Goal: Transaction & Acquisition: Subscribe to service/newsletter

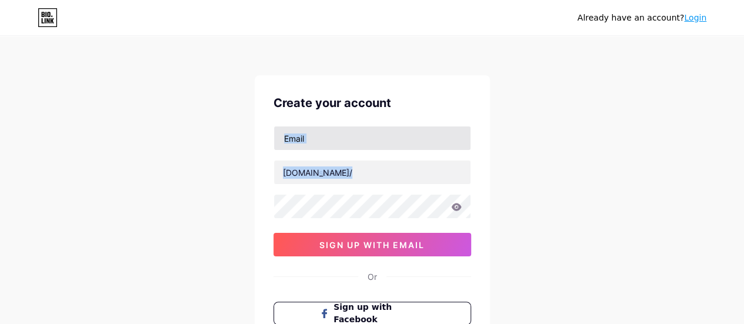
drag, startPoint x: 379, startPoint y: 151, endPoint x: 380, endPoint y: 144, distance: 7.1
click at [380, 144] on div "[DOMAIN_NAME]/ 0cAFcWeA5riy3oB_7hKcA7Q1qanGQ2RRylbrKTbOUubPQMHqYHlvFHg9FyWsnnIN…" at bounding box center [372, 191] width 198 height 131
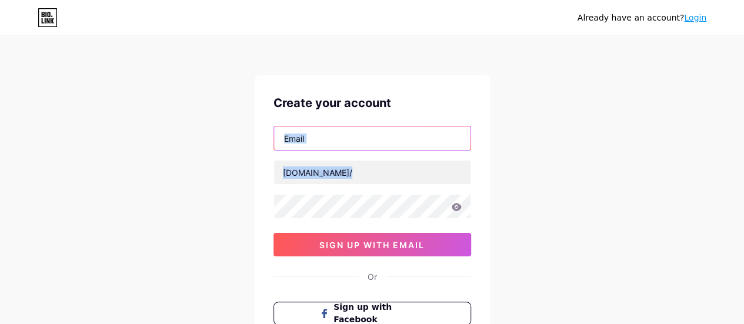
click at [380, 144] on input "text" at bounding box center [372, 138] width 196 height 24
type input "[EMAIL_ADDRESS][DOMAIN_NAME]"
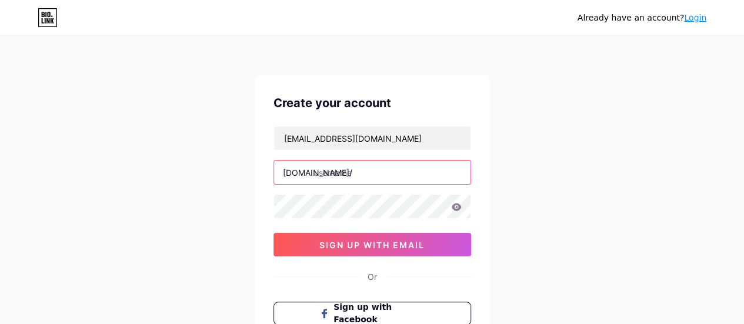
click at [382, 165] on input "text" at bounding box center [372, 173] width 196 height 24
type input "tradister"
click at [453, 204] on icon at bounding box center [456, 207] width 10 height 8
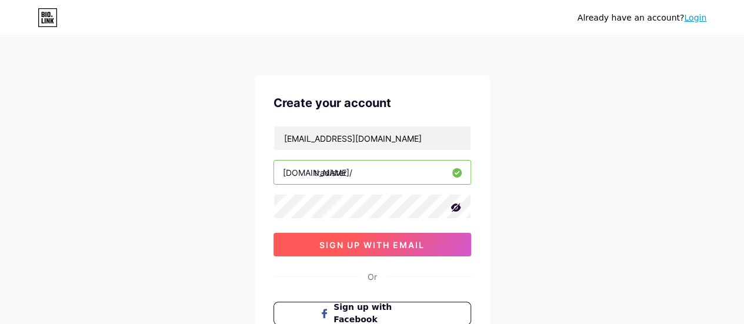
click at [387, 248] on span "sign up with email" at bounding box center [371, 245] width 105 height 10
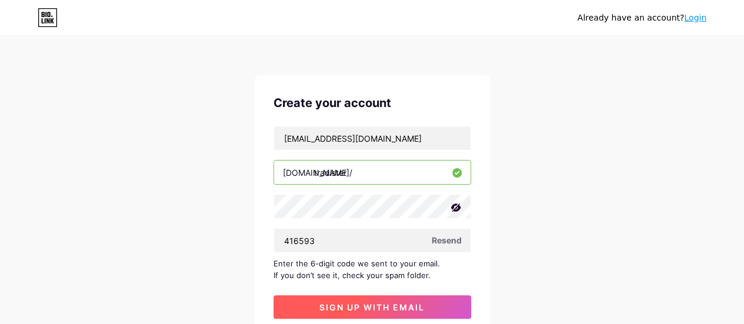
type input "416593"
click at [415, 306] on span "sign up with email" at bounding box center [371, 307] width 105 height 10
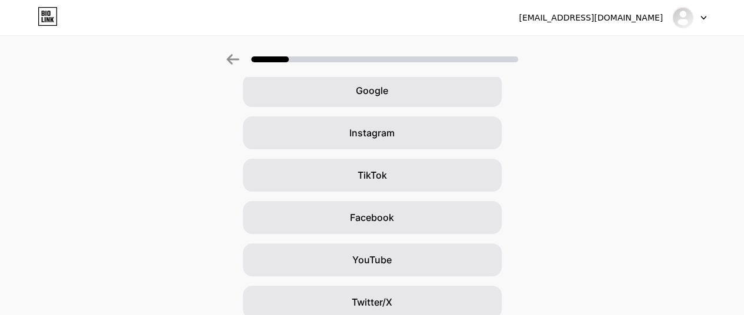
scroll to position [58, 0]
click at [444, 82] on div "Google" at bounding box center [372, 89] width 259 height 33
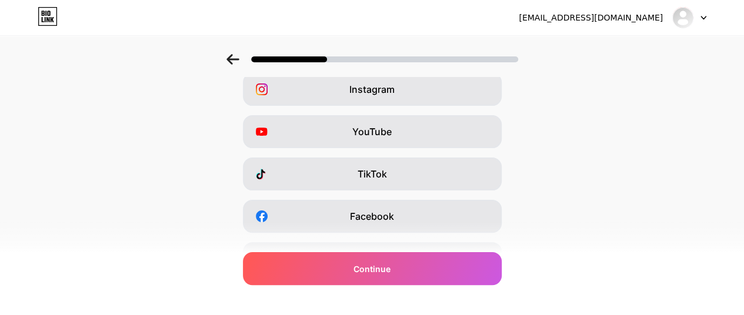
scroll to position [0, 0]
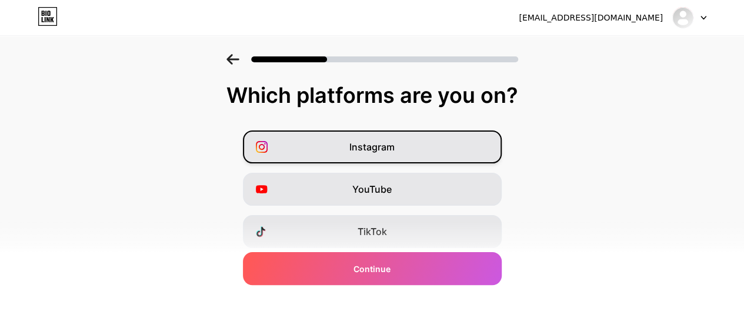
click at [408, 153] on div "Instagram" at bounding box center [372, 147] width 259 height 33
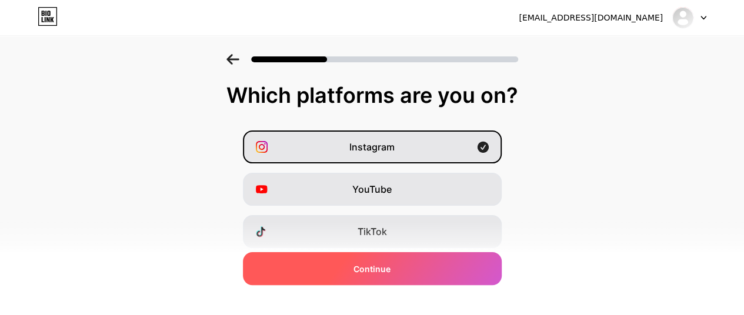
click at [415, 266] on div "Continue" at bounding box center [372, 268] width 259 height 33
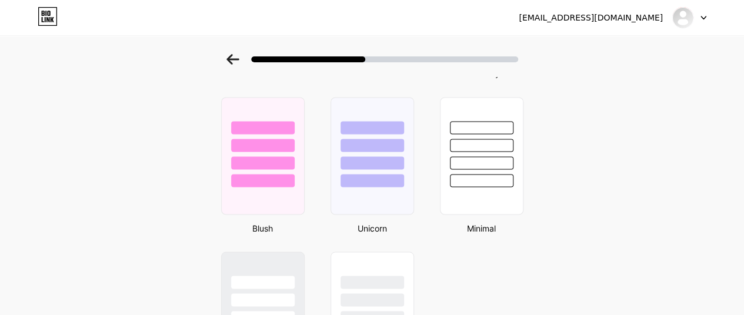
scroll to position [963, 0]
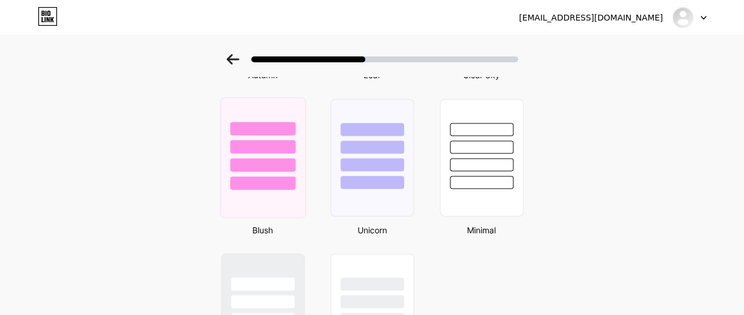
click at [269, 189] on div at bounding box center [262, 183] width 65 height 14
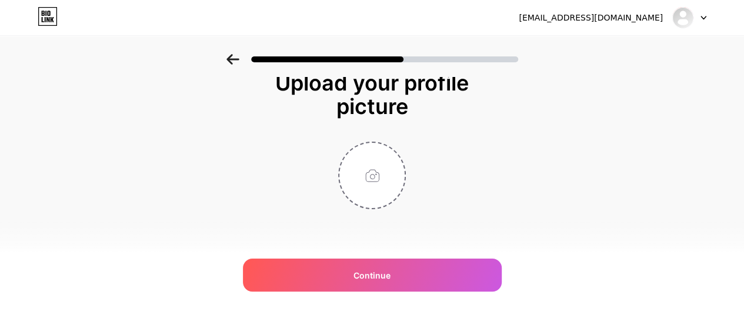
scroll to position [0, 0]
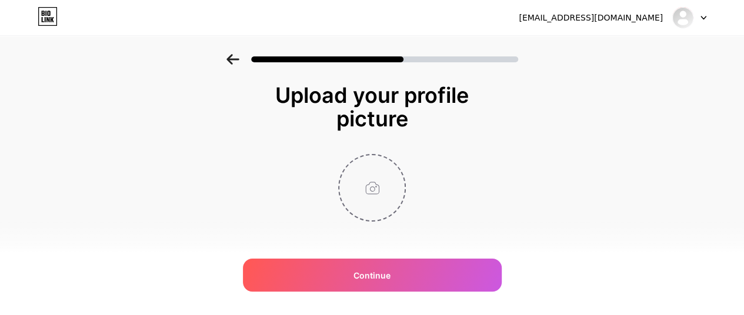
click at [370, 165] on input "file" at bounding box center [371, 187] width 65 height 65
type input "C:\fakepath\Tradister IT Logo.png"
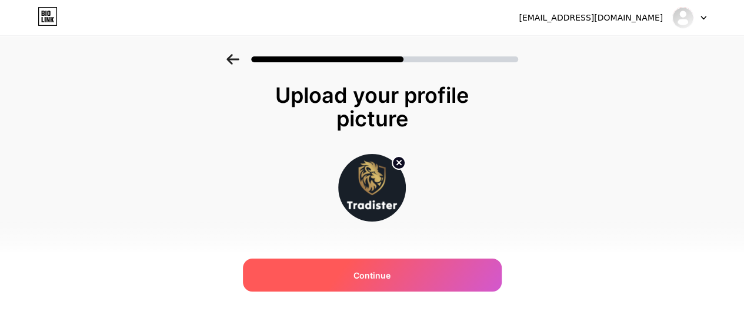
click at [383, 270] on span "Continue" at bounding box center [371, 275] width 37 height 12
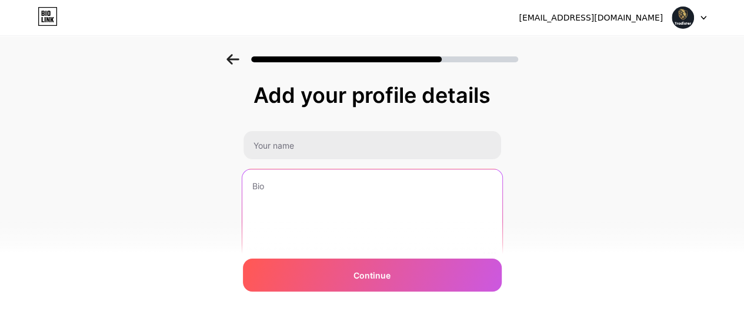
click at [319, 198] on textarea at bounding box center [372, 217] width 260 height 96
paste textarea "Tradister delivers expert IT solutions including managed services, cloud soluti…"
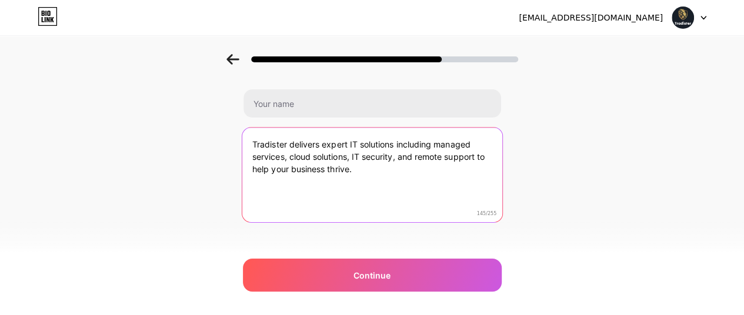
scroll to position [43, 0]
drag, startPoint x: 366, startPoint y: 169, endPoint x: 250, endPoint y: 137, distance: 120.1
click at [250, 137] on textarea "Tradister delivers expert IT solutions including managed services, cloud soluti…" at bounding box center [372, 174] width 260 height 96
paste textarea "with managed services, network design, cloud backup, IT security, and support t…"
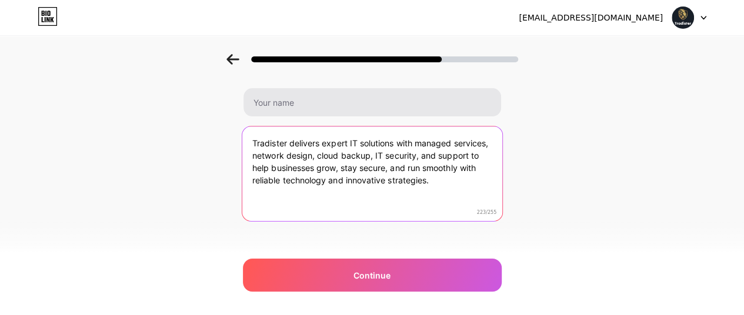
type textarea "Tradister delivers expert IT solutions with managed services, network design, c…"
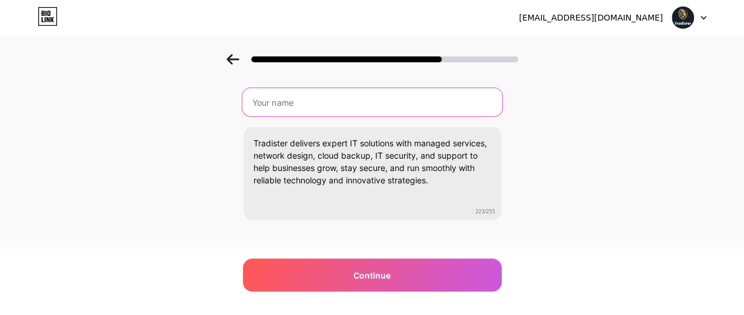
click at [459, 106] on input "text" at bounding box center [372, 102] width 260 height 28
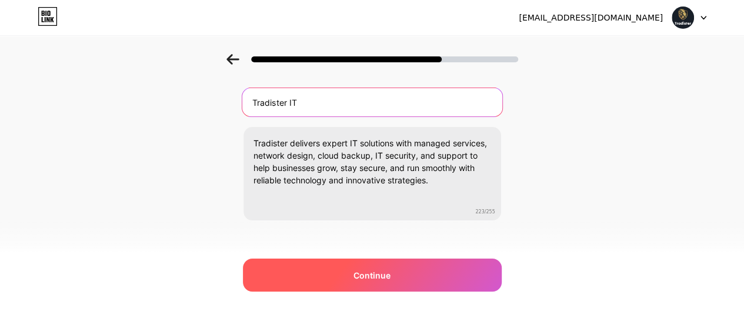
type input "Tradister IT"
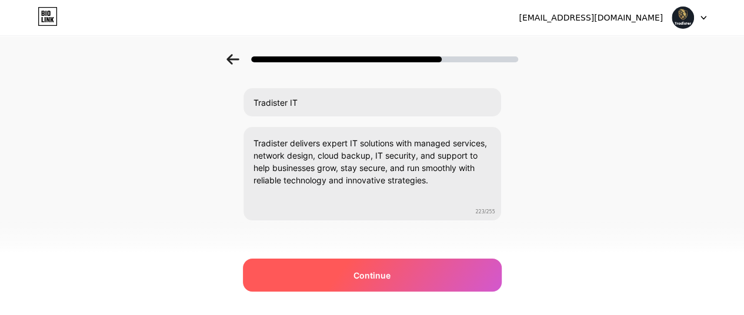
click at [440, 271] on div "Continue" at bounding box center [372, 275] width 259 height 33
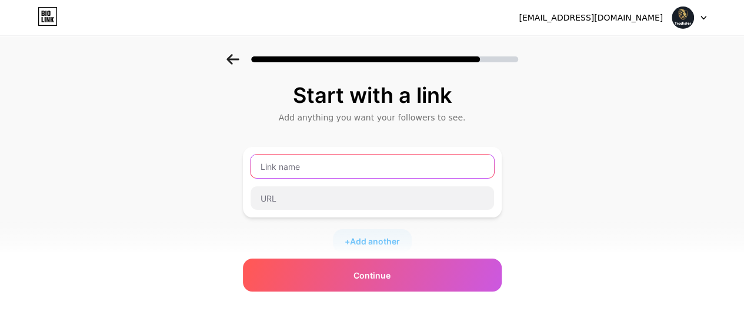
click at [405, 170] on input "text" at bounding box center [371, 167] width 243 height 24
type input "Our Website"
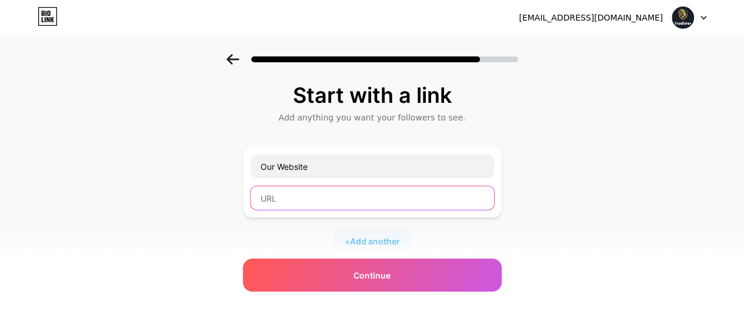
click at [390, 192] on input "text" at bounding box center [371, 198] width 243 height 24
paste input "[URL][DOMAIN_NAME]"
type input "[URL][DOMAIN_NAME]"
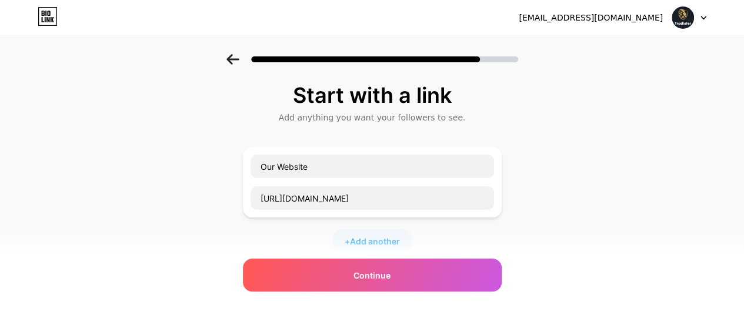
click at [390, 233] on div "+ Add another" at bounding box center [372, 241] width 79 height 24
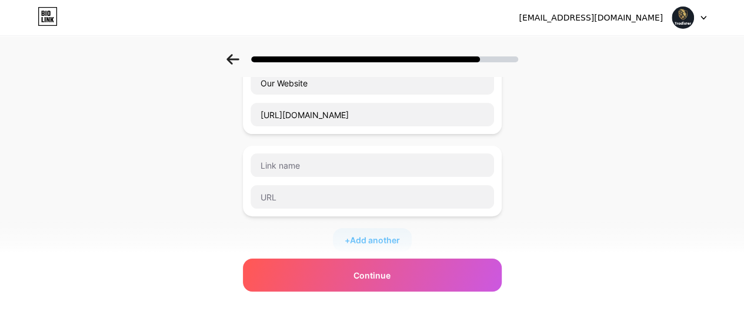
scroll to position [85, 0]
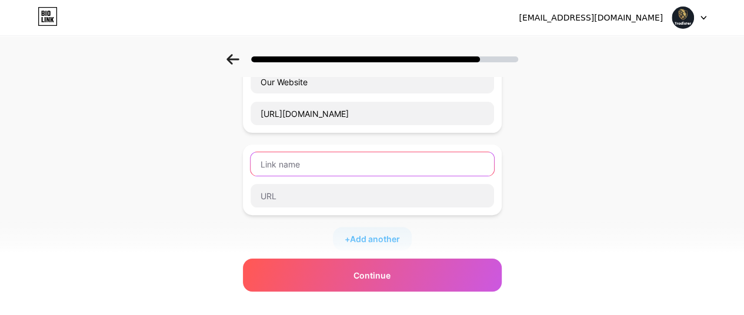
click at [417, 159] on input "text" at bounding box center [371, 164] width 243 height 24
drag, startPoint x: 319, startPoint y: 157, endPoint x: 254, endPoint y: 162, distance: 65.5
click at [254, 162] on div "Twitter" at bounding box center [372, 164] width 245 height 25
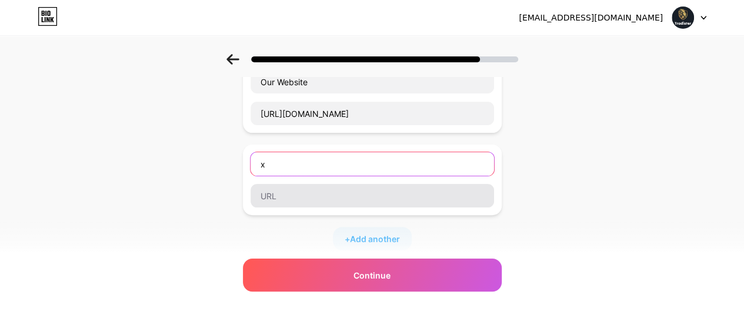
type input "x"
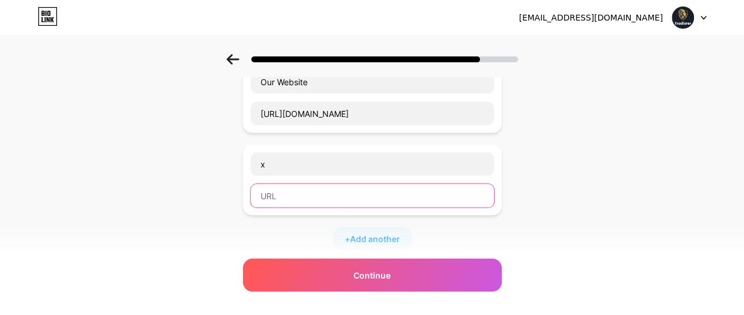
click at [275, 184] on input "text" at bounding box center [371, 196] width 243 height 24
paste input "[URL][DOMAIN_NAME]"
type input "[URL][DOMAIN_NAME]"
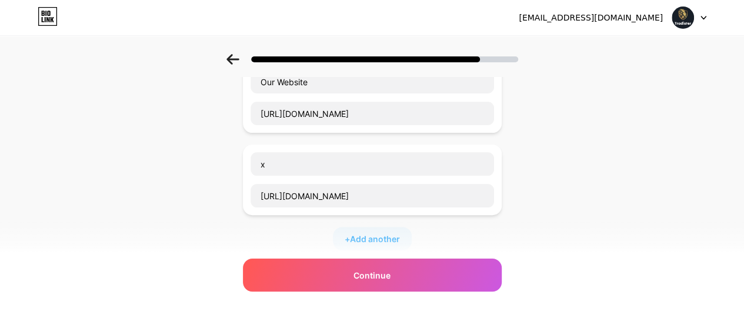
click at [287, 176] on div "x [URL][DOMAIN_NAME]" at bounding box center [372, 180] width 245 height 56
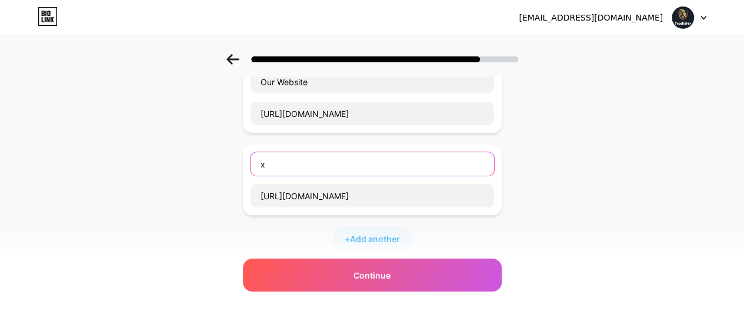
click at [280, 169] on input "x" at bounding box center [371, 164] width 243 height 24
type input "Twitter"
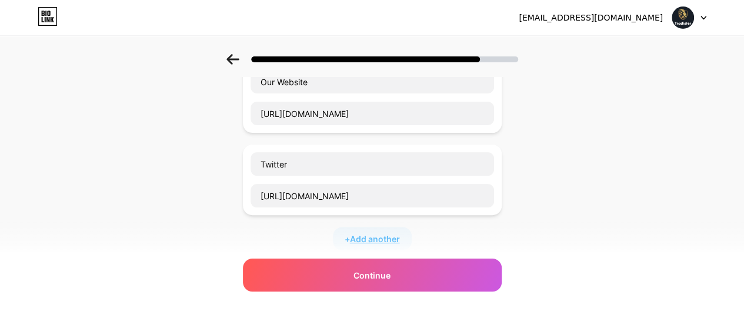
click at [362, 233] on span "Add another" at bounding box center [375, 239] width 50 height 12
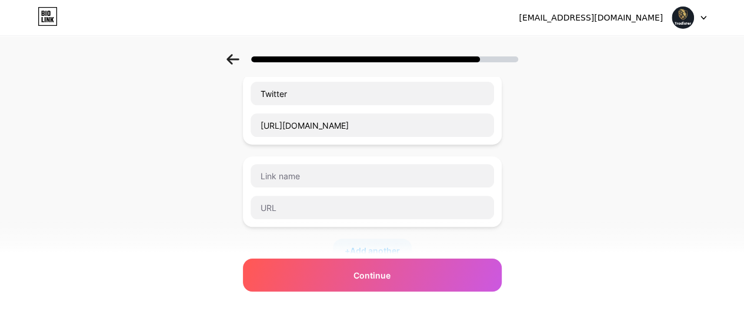
scroll to position [158, 0]
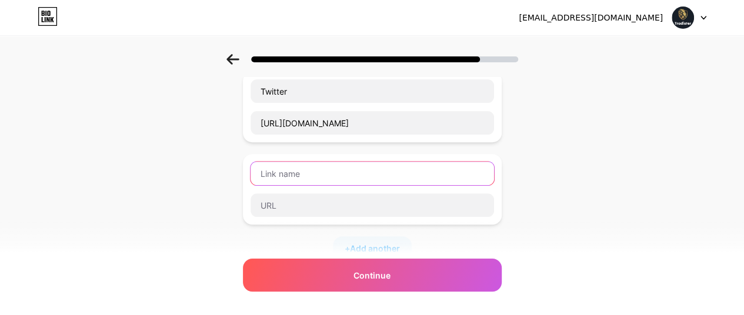
click at [407, 180] on input "text" at bounding box center [371, 174] width 243 height 24
type input "Instagram"
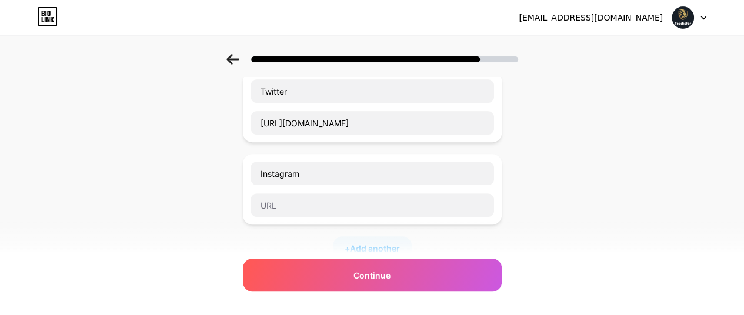
click at [352, 215] on div "Instagram" at bounding box center [372, 189] width 259 height 71
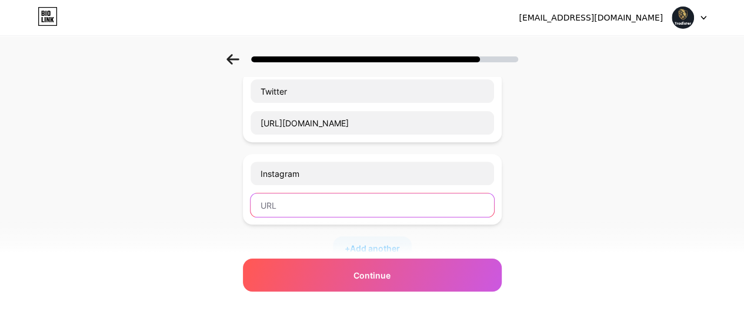
click at [350, 204] on input "text" at bounding box center [371, 205] width 243 height 24
paste input "[URL][DOMAIN_NAME]"
type input "[URL][DOMAIN_NAME]"
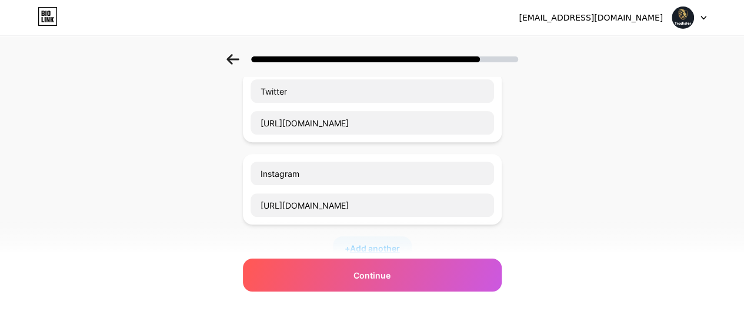
click at [363, 242] on span "Add another" at bounding box center [375, 248] width 50 height 12
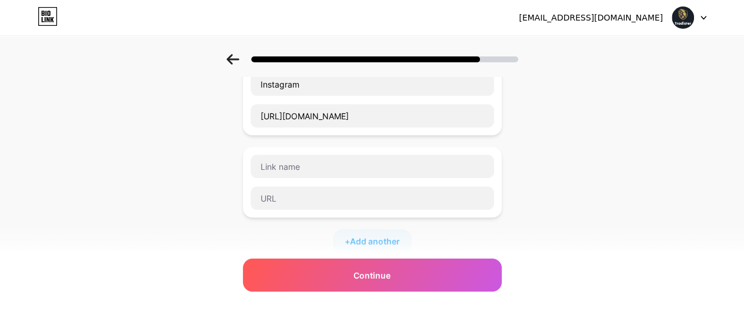
scroll to position [251, 0]
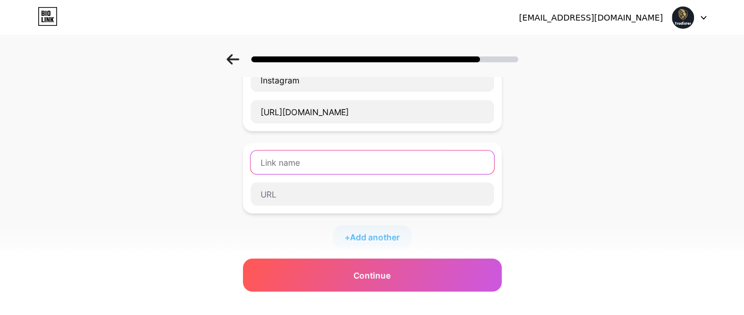
click at [477, 157] on input "text" at bounding box center [371, 163] width 243 height 24
drag, startPoint x: 330, startPoint y: 158, endPoint x: 223, endPoint y: 152, distance: 107.8
click at [223, 152] on div "Start with a link Add anything you want your followers to see. Our Website [URL…" at bounding box center [372, 133] width 744 height 660
drag, startPoint x: 282, startPoint y: 159, endPoint x: 332, endPoint y: 158, distance: 49.4
click at [332, 158] on input "Best Managed IT services" at bounding box center [371, 163] width 243 height 24
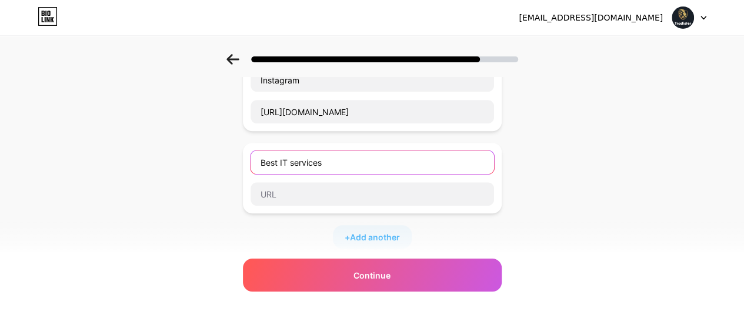
click at [332, 158] on input "Best IT services" at bounding box center [371, 163] width 243 height 24
drag, startPoint x: 460, startPoint y: 161, endPoint x: 419, endPoint y: 157, distance: 40.7
click at [419, 157] on input "Best IT service Management Providers Worldwide" at bounding box center [371, 163] width 243 height 24
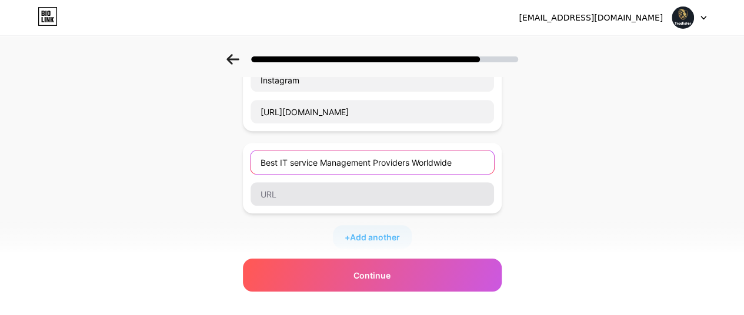
type input "Best IT service Management Providers Worldwide"
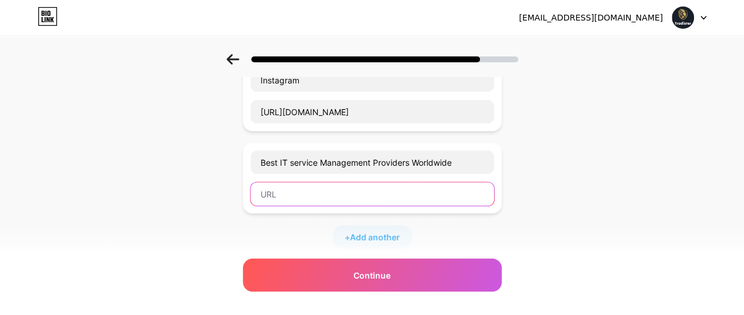
click at [370, 193] on input "text" at bounding box center [371, 194] width 243 height 24
paste input "[URL][DOMAIN_NAME]"
type input "[URL][DOMAIN_NAME]"
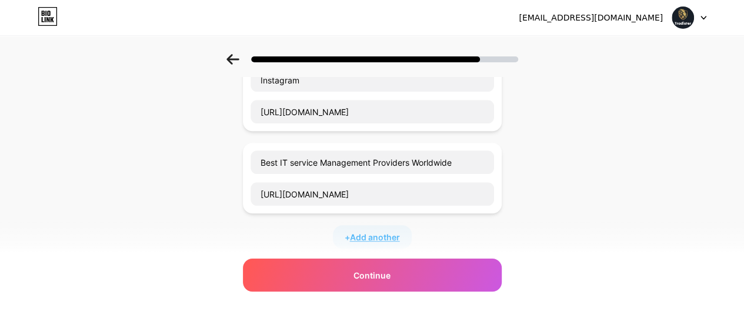
click at [372, 238] on span "Add another" at bounding box center [375, 237] width 50 height 12
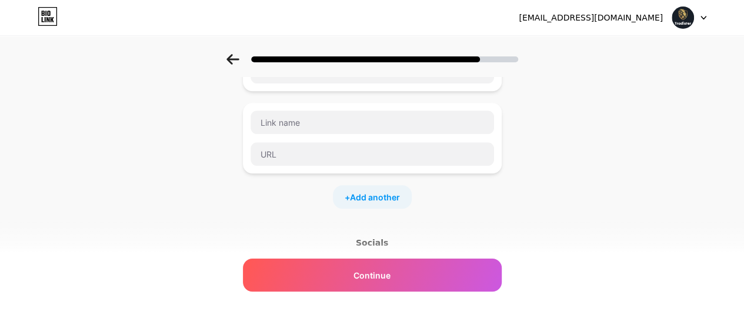
scroll to position [377, 0]
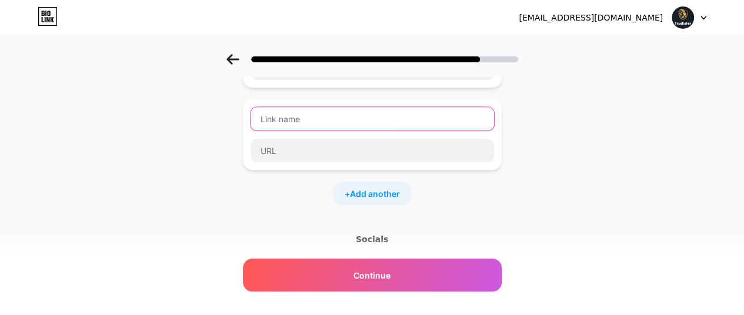
click at [427, 115] on input "text" at bounding box center [371, 119] width 243 height 24
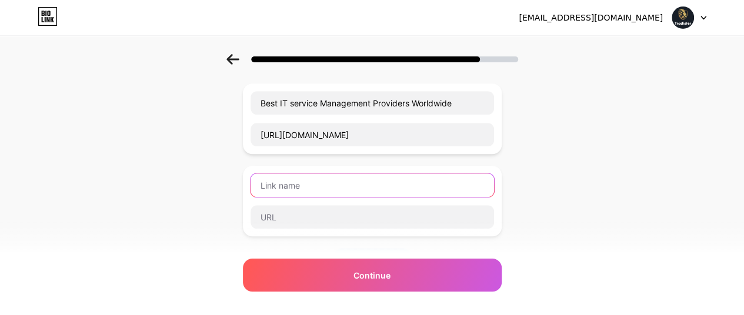
scroll to position [313, 0]
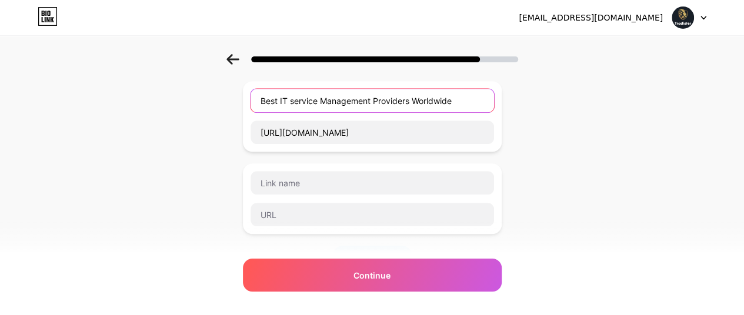
click at [460, 104] on input "Best IT service Management Providers Worldwide" at bounding box center [371, 101] width 243 height 24
drag, startPoint x: 460, startPoint y: 104, endPoint x: 259, endPoint y: 96, distance: 201.2
click at [259, 96] on input "Best IT service Management Providers Worldwide" at bounding box center [371, 101] width 243 height 24
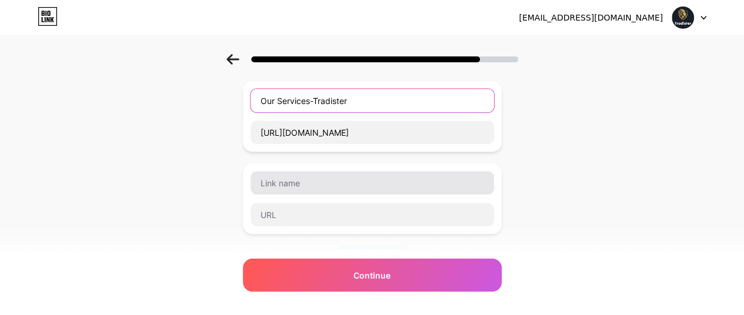
type input "Our Services-Tradister"
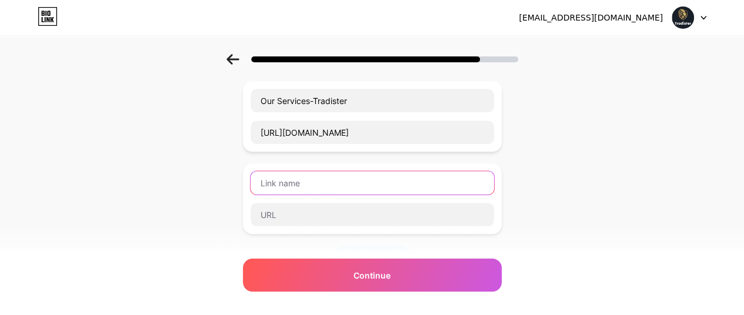
click at [320, 179] on input "text" at bounding box center [371, 183] width 243 height 24
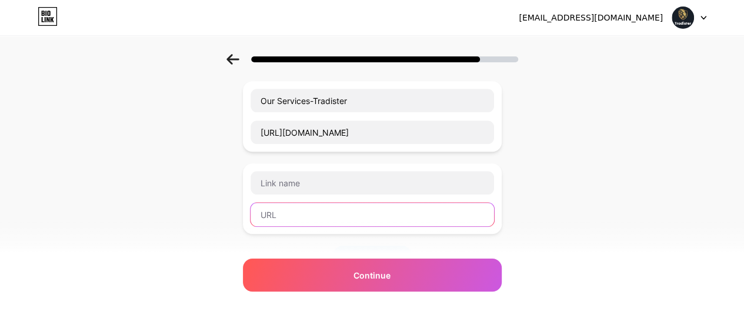
click at [315, 220] on input "text" at bounding box center [371, 215] width 243 height 24
paste input "[URL][DOMAIN_NAME]"
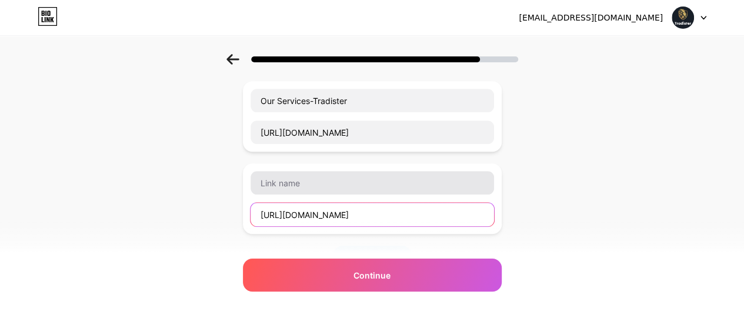
type input "[URL][DOMAIN_NAME]"
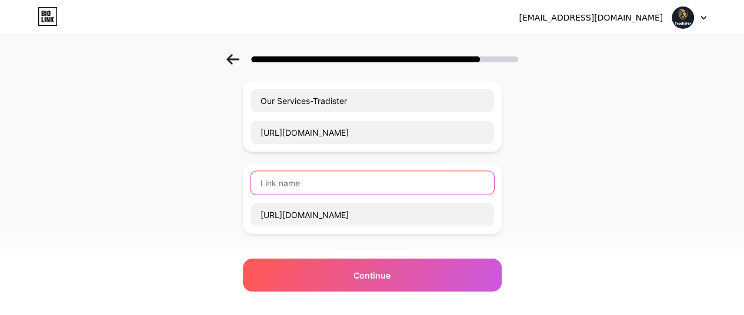
click at [345, 183] on input "text" at bounding box center [371, 183] width 243 height 24
click at [338, 183] on input "Best Management IT Service" at bounding box center [371, 183] width 243 height 24
click at [338, 183] on input "Best IT Service" at bounding box center [371, 183] width 243 height 24
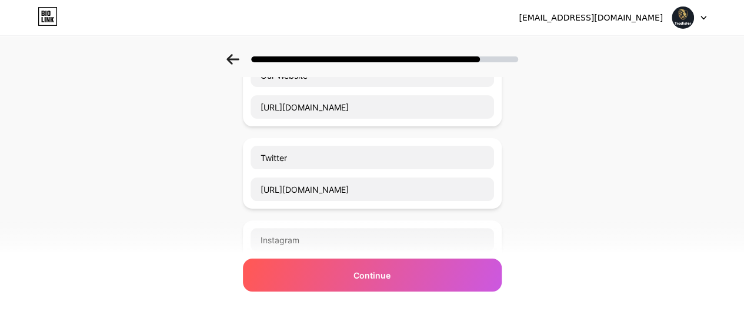
scroll to position [94, 0]
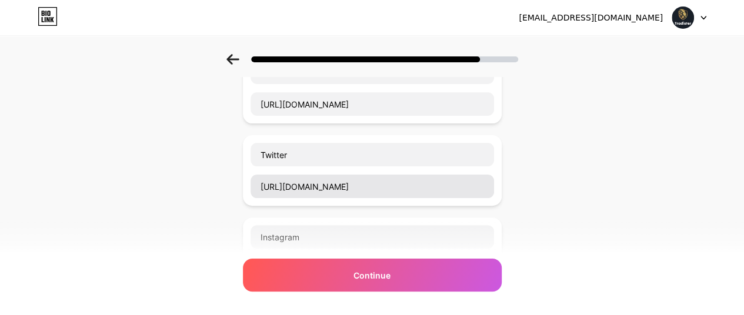
type input "Best IT Service Management Providers Worldwide"
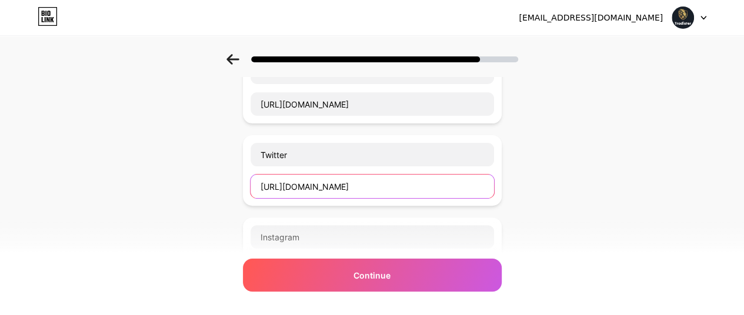
drag, startPoint x: 379, startPoint y: 183, endPoint x: 263, endPoint y: 180, distance: 115.3
click at [263, 180] on input "[URL][DOMAIN_NAME]" at bounding box center [371, 187] width 243 height 24
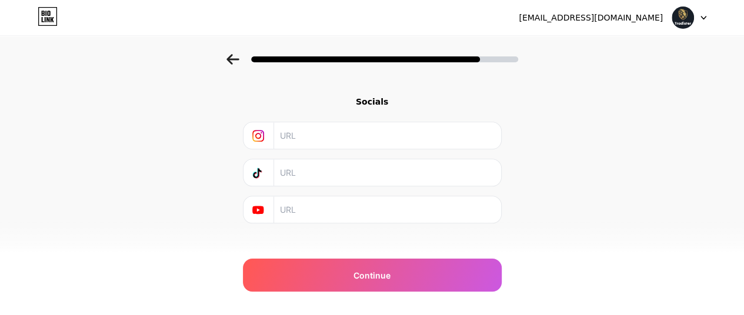
scroll to position [516, 0]
click at [376, 172] on input "text" at bounding box center [386, 171] width 213 height 26
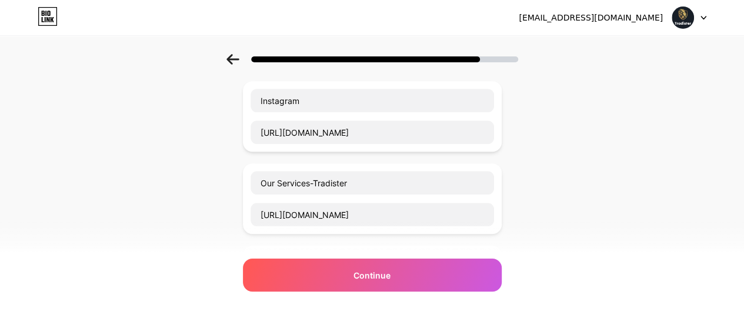
scroll to position [228, 0]
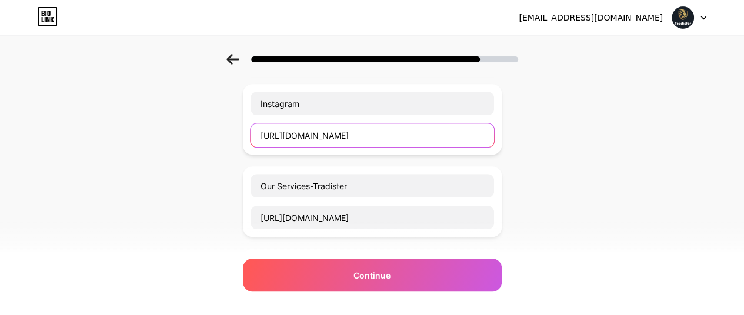
drag, startPoint x: 432, startPoint y: 129, endPoint x: 248, endPoint y: 131, distance: 183.5
click at [248, 131] on div "Instagram [URL][DOMAIN_NAME]" at bounding box center [372, 119] width 259 height 71
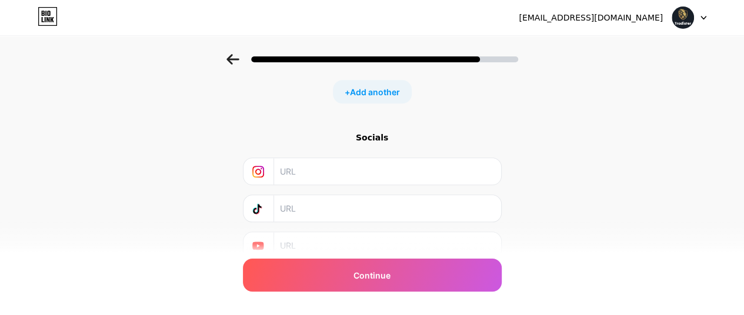
scroll to position [501, 0]
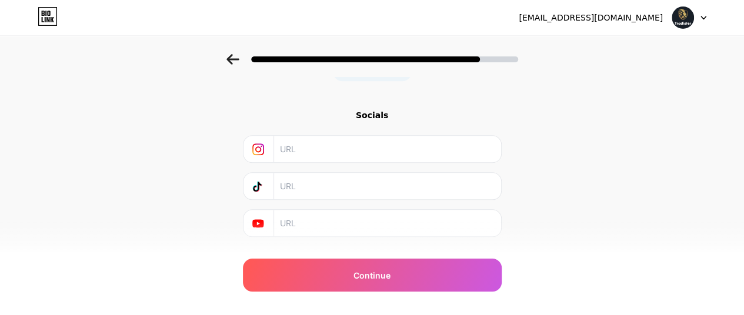
click at [325, 155] on input "text" at bounding box center [386, 149] width 213 height 26
paste input "[URL][DOMAIN_NAME]"
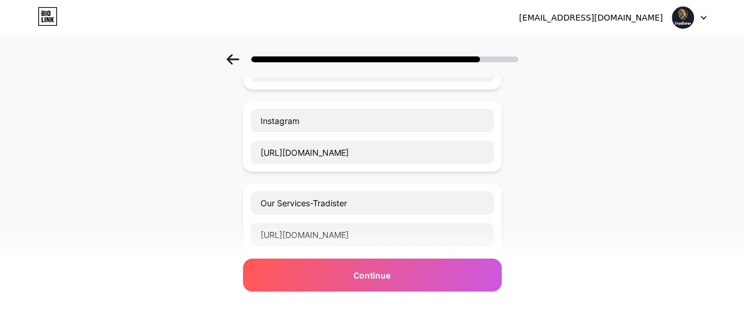
scroll to position [209, 0]
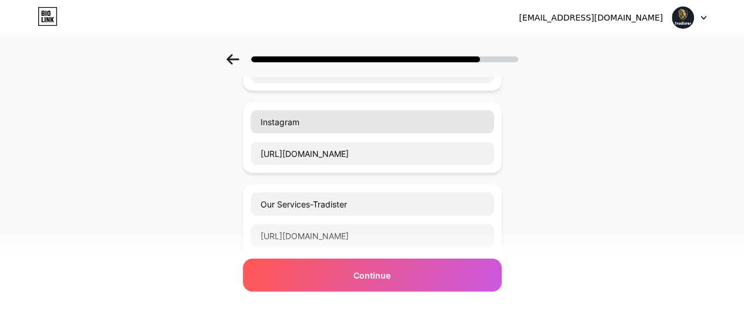
type input "[URL][DOMAIN_NAME]"
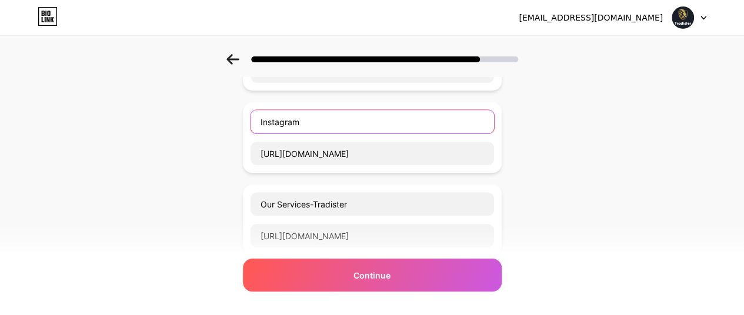
click at [350, 118] on input "Instagram" at bounding box center [371, 122] width 243 height 24
drag, startPoint x: 319, startPoint y: 122, endPoint x: 273, endPoint y: 125, distance: 46.0
click at [273, 125] on input "Instagram" at bounding box center [371, 122] width 243 height 24
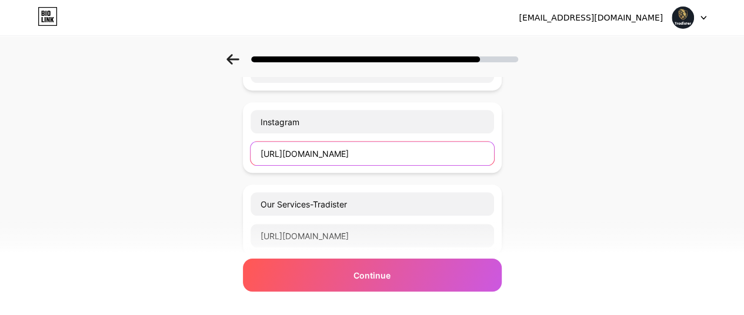
drag, startPoint x: 453, startPoint y: 146, endPoint x: 248, endPoint y: 155, distance: 205.4
click at [248, 155] on div "Instagram [URL][DOMAIN_NAME]" at bounding box center [372, 137] width 259 height 71
paste input "[DOMAIN_NAME][URL]"
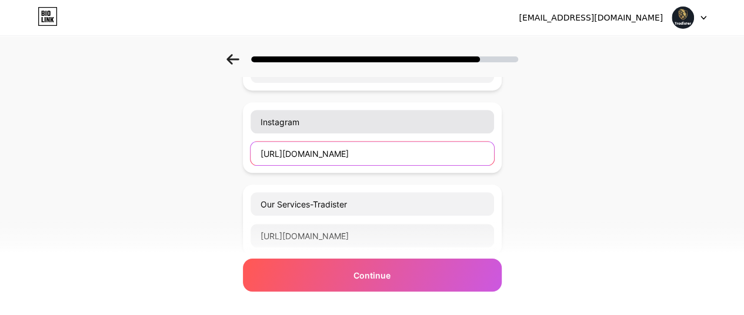
type input "[URL][DOMAIN_NAME]"
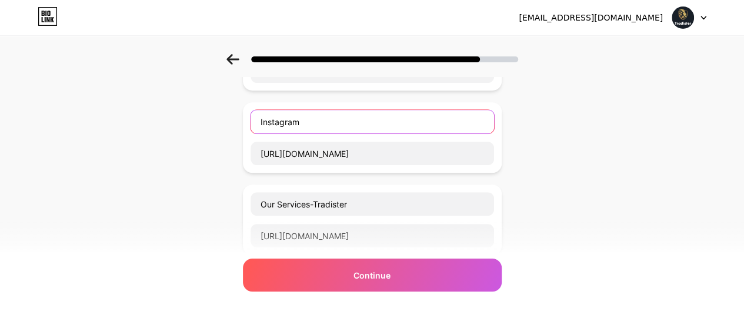
click at [320, 114] on input "Instagram" at bounding box center [371, 122] width 243 height 24
drag, startPoint x: 320, startPoint y: 114, endPoint x: 233, endPoint y: 122, distance: 87.4
click at [233, 122] on div "Start with a link Add anything you want your followers to see. Our Website [URL…" at bounding box center [372, 216] width 744 height 743
type input "ITAM-IT Asset management Service [GEOGRAPHIC_DATA]"
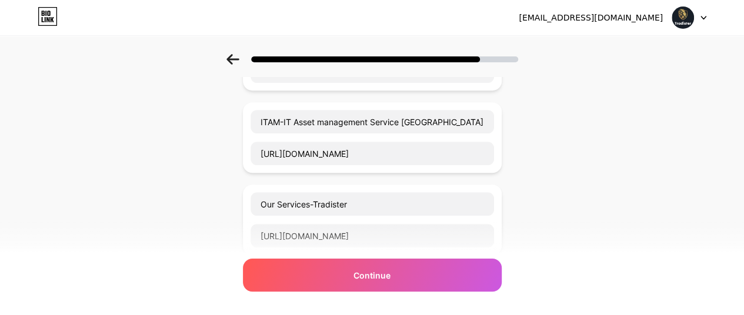
click at [581, 137] on div "Start with a link Add anything you want your followers to see. Our Website [URL…" at bounding box center [372, 216] width 744 height 743
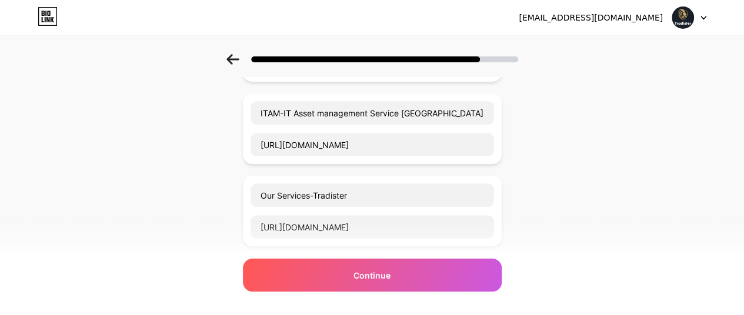
scroll to position [222, 0]
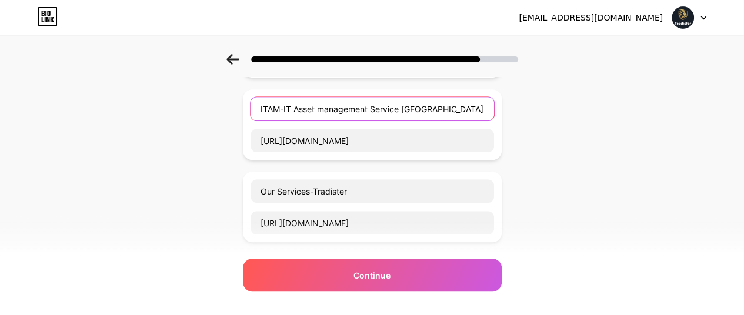
drag, startPoint x: 424, startPoint y: 105, endPoint x: 406, endPoint y: 105, distance: 18.2
click at [406, 105] on input "ITAM-IT Asset management Service [GEOGRAPHIC_DATA]" at bounding box center [371, 109] width 243 height 24
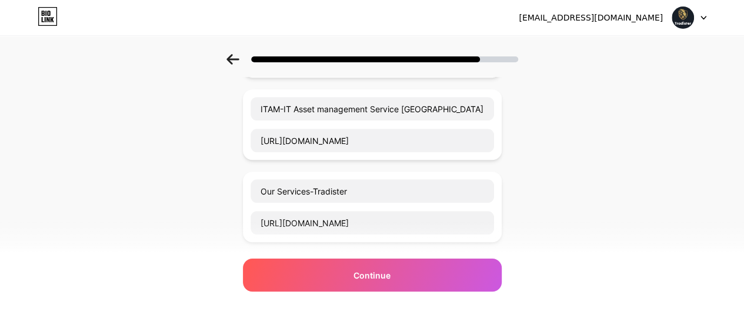
click at [559, 155] on div "Start with a link Add anything you want your followers to see. Our Website [URL…" at bounding box center [372, 203] width 744 height 743
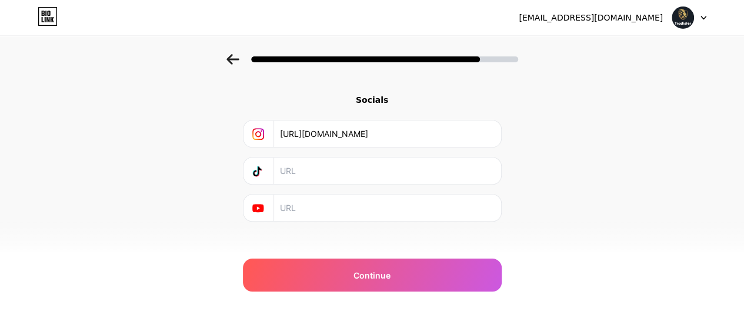
scroll to position [523, 0]
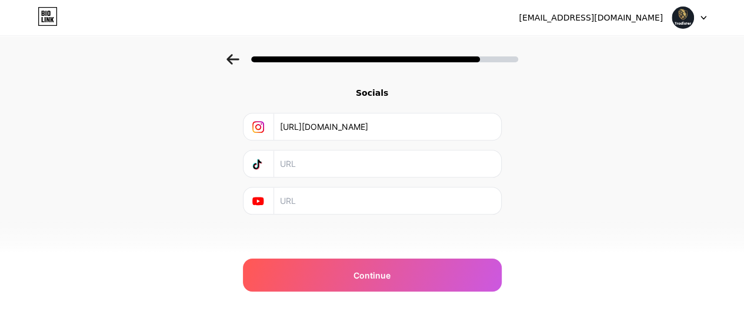
click at [356, 171] on input "text" at bounding box center [386, 164] width 213 height 26
paste input "[URL][DOMAIN_NAME]"
type input "[URL][DOMAIN_NAME]"
click at [346, 193] on input "text" at bounding box center [386, 201] width 213 height 26
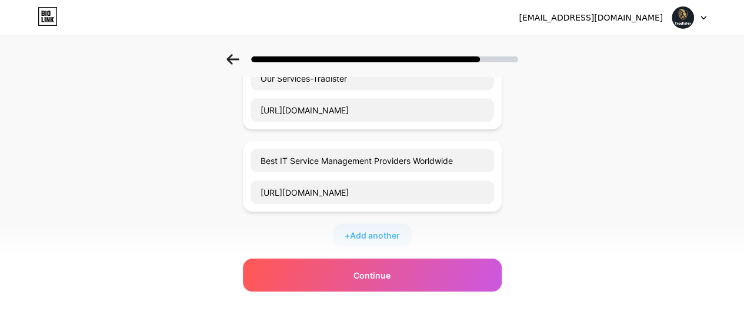
scroll to position [348, 0]
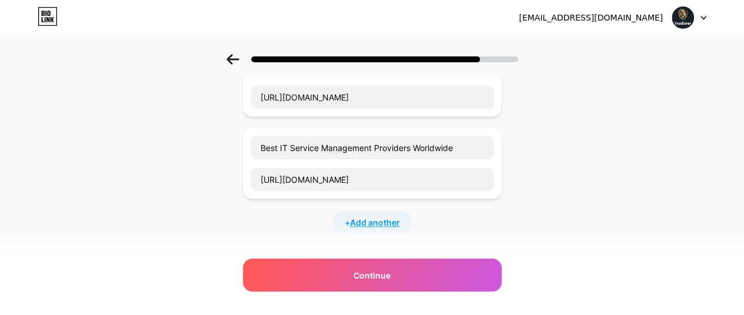
click at [363, 222] on span "Add another" at bounding box center [375, 222] width 50 height 12
click at [442, 218] on input "text" at bounding box center [371, 230] width 243 height 24
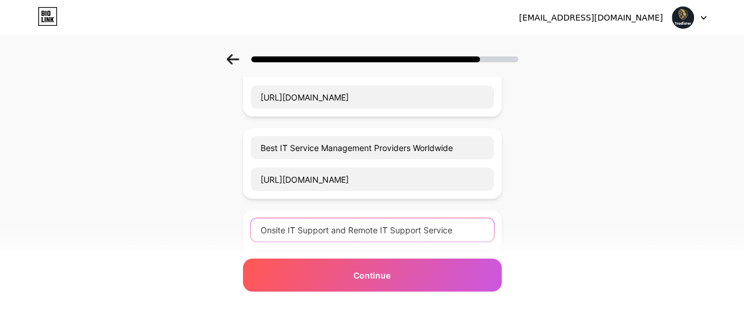
drag, startPoint x: 463, startPoint y: 226, endPoint x: 226, endPoint y: 223, distance: 237.5
click at [226, 223] on div "Start with a link Add anything you want your followers to see. Our Website [URL…" at bounding box center [372, 118] width 744 height 825
paste input "[URL][DOMAIN_NAME]"
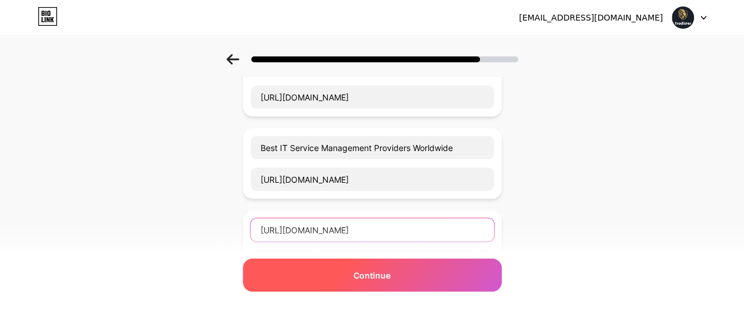
type input "[URL][DOMAIN_NAME]"
click at [372, 271] on span "Continue" at bounding box center [371, 275] width 37 height 12
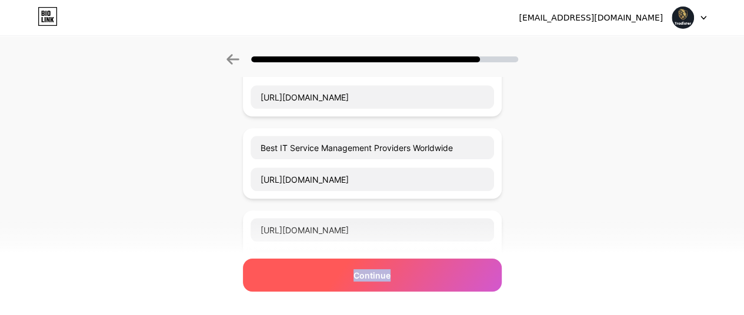
click at [372, 271] on span "Continue" at bounding box center [371, 275] width 37 height 12
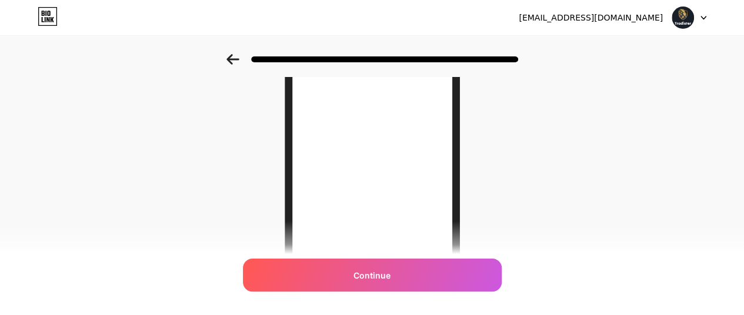
scroll to position [276, 0]
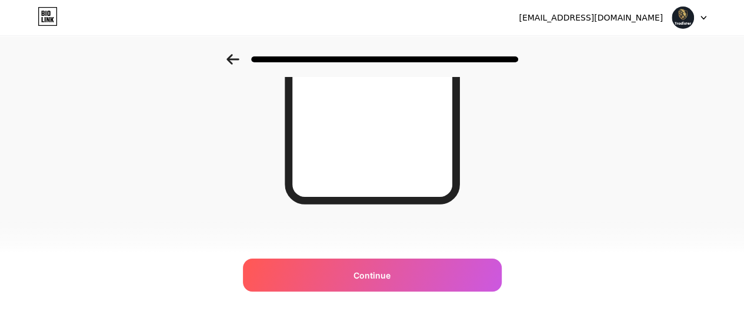
click at [232, 59] on div at bounding box center [372, 55] width 744 height 41
click at [232, 59] on icon at bounding box center [232, 59] width 12 height 11
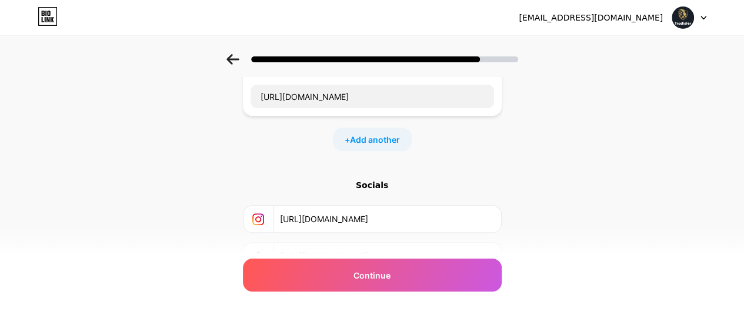
scroll to position [433, 0]
click at [383, 134] on span "Add another" at bounding box center [375, 137] width 50 height 12
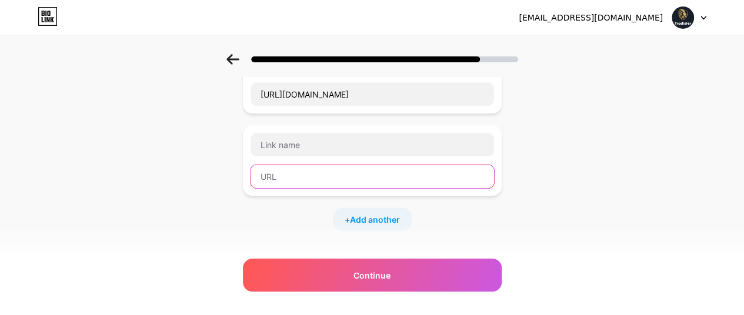
click at [373, 165] on input "text" at bounding box center [371, 177] width 243 height 24
paste input "[URL][DOMAIN_NAME]"
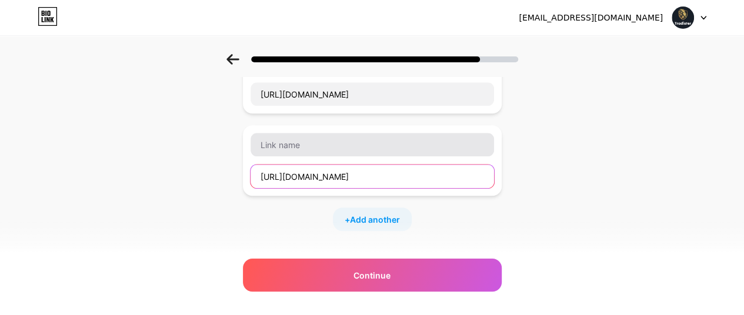
type input "[URL][DOMAIN_NAME]"
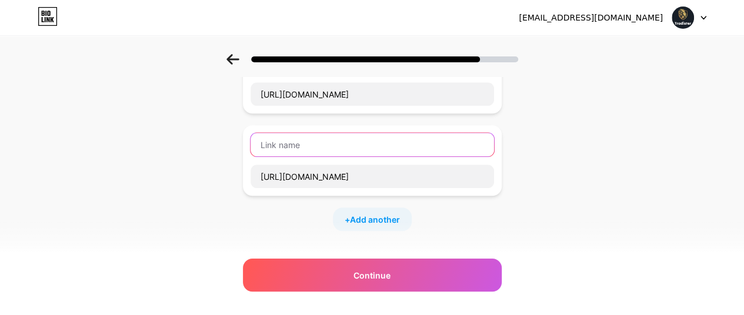
click at [372, 133] on input "text" at bounding box center [371, 145] width 243 height 24
type input "Onsite IT Support and Remote IT Support Service"
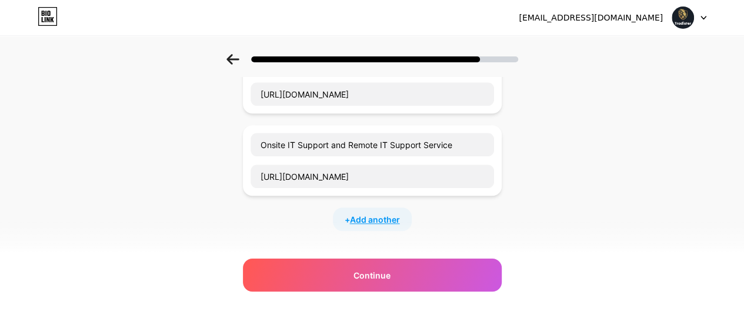
click at [384, 213] on span "Add another" at bounding box center [375, 219] width 50 height 12
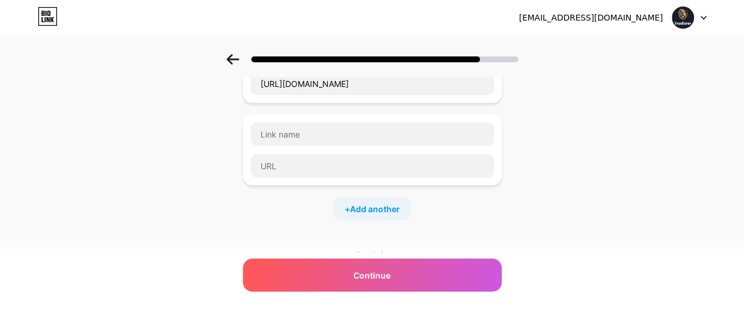
scroll to position [533, 0]
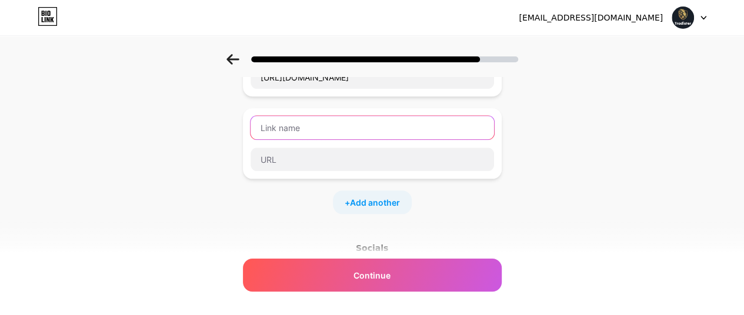
click at [312, 120] on input "text" at bounding box center [371, 128] width 243 height 24
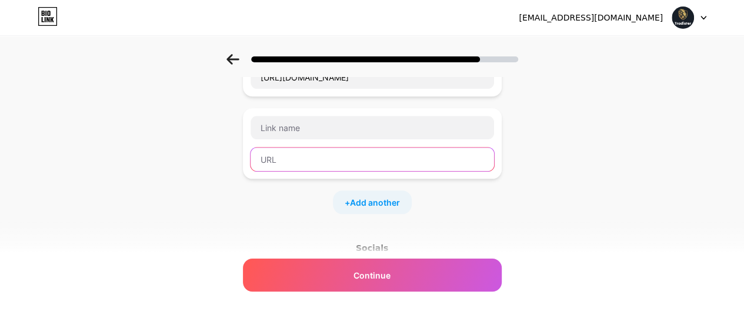
click at [366, 153] on input "text" at bounding box center [371, 160] width 243 height 24
paste input "[URL][DOMAIN_NAME]"
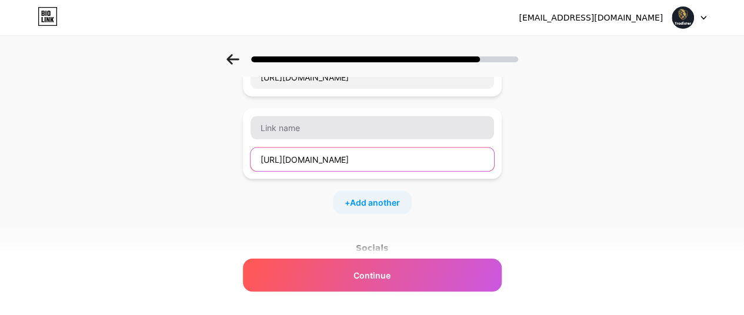
type input "[URL][DOMAIN_NAME]"
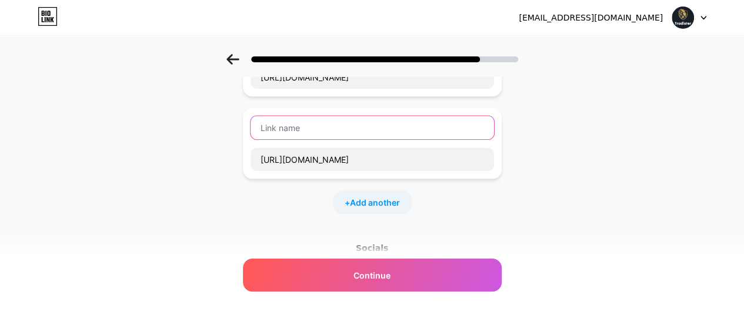
click at [380, 129] on input "text" at bounding box center [371, 128] width 243 height 24
type input "IT Field Service Technicians"
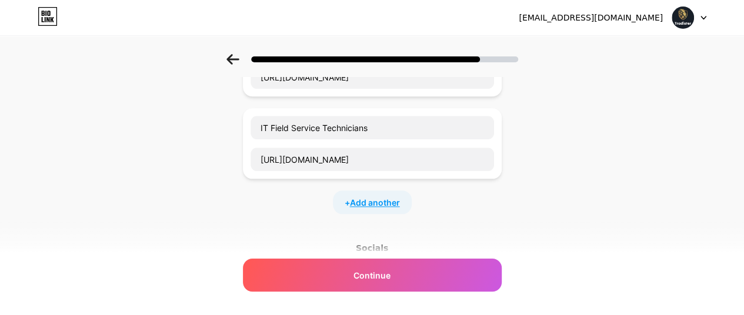
click at [373, 196] on span "Add another" at bounding box center [375, 202] width 50 height 12
click at [373, 198] on input "text" at bounding box center [371, 210] width 243 height 24
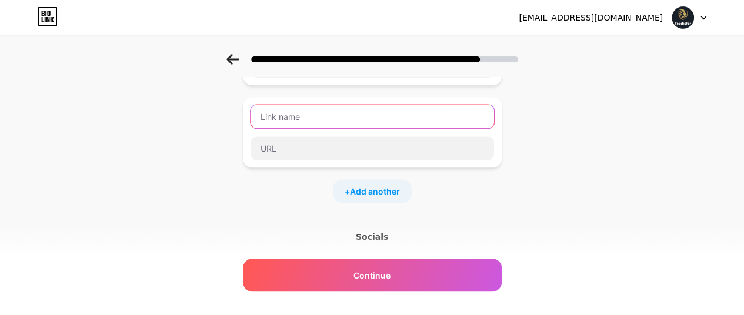
scroll to position [630, 0]
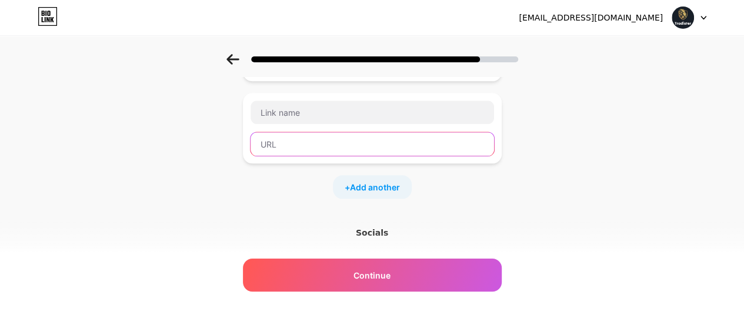
click at [339, 133] on input "text" at bounding box center [371, 144] width 243 height 24
paste input "[URL][DOMAIN_NAME]"
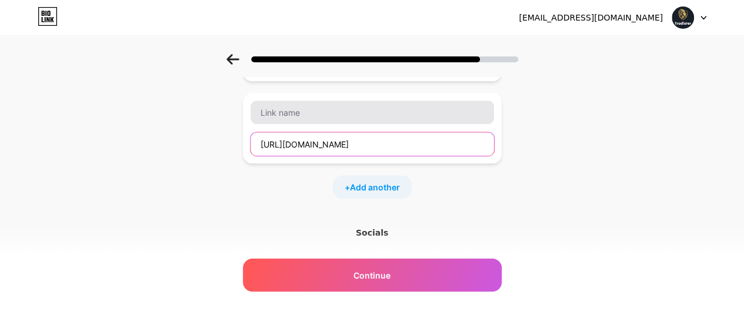
type input "[URL][DOMAIN_NAME]"
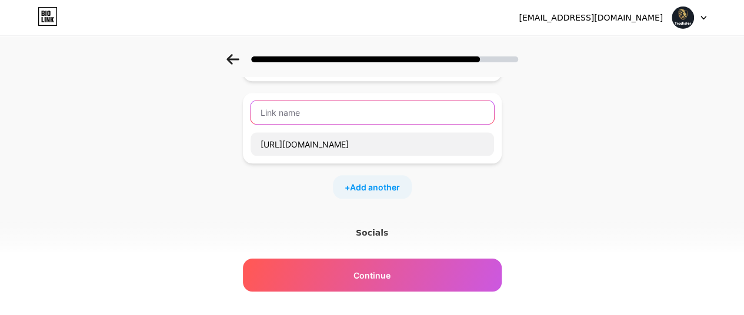
click at [343, 101] on input "text" at bounding box center [371, 113] width 243 height 24
type input "Blogs"
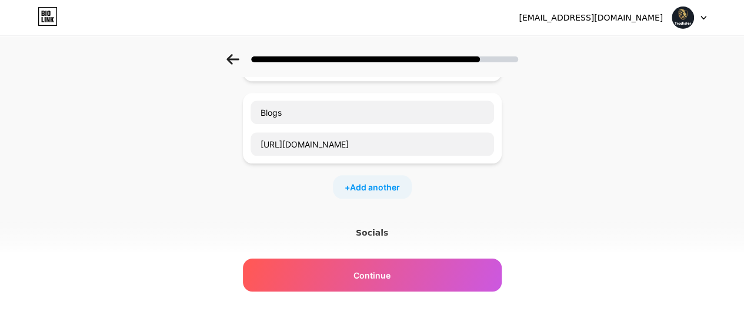
click at [369, 175] on div "+ Add another" at bounding box center [372, 187] width 79 height 24
click at [316, 219] on input "text" at bounding box center [371, 227] width 243 height 24
paste input "[URL][DOMAIN_NAME]"
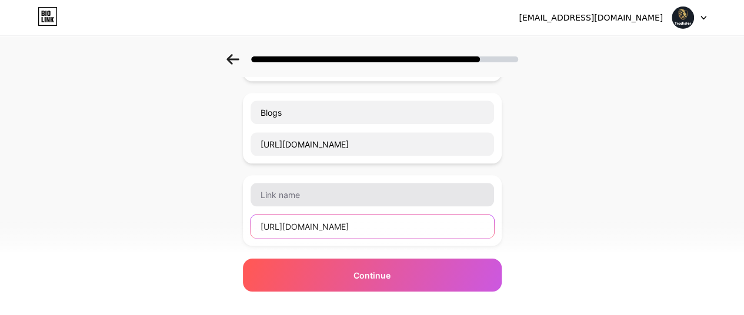
type input "[URL][DOMAIN_NAME]"
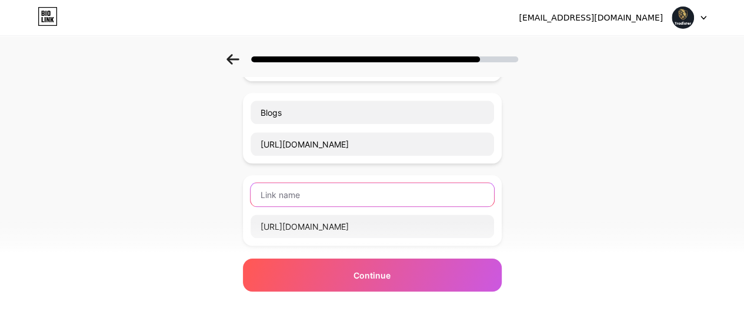
click at [313, 183] on input "text" at bounding box center [371, 195] width 243 height 24
type input "B"
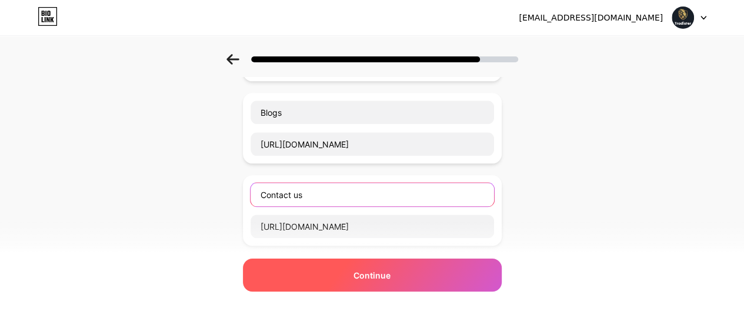
type input "Contact us"
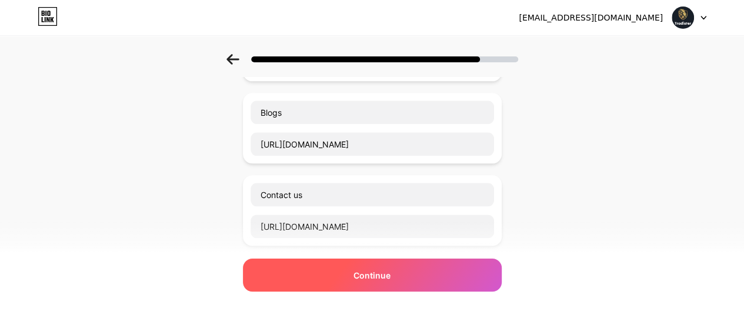
click at [346, 276] on div "Continue" at bounding box center [372, 275] width 259 height 33
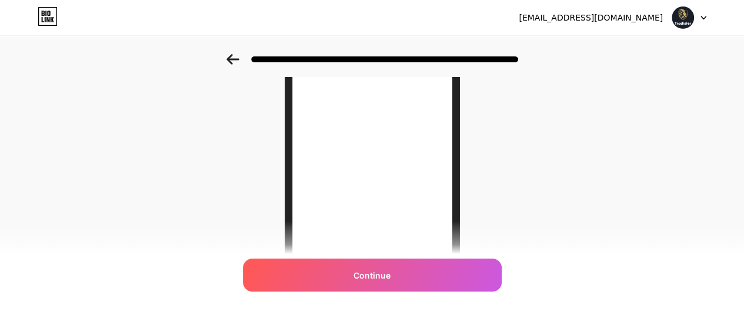
scroll to position [172, 0]
click at [239, 54] on icon at bounding box center [232, 59] width 13 height 11
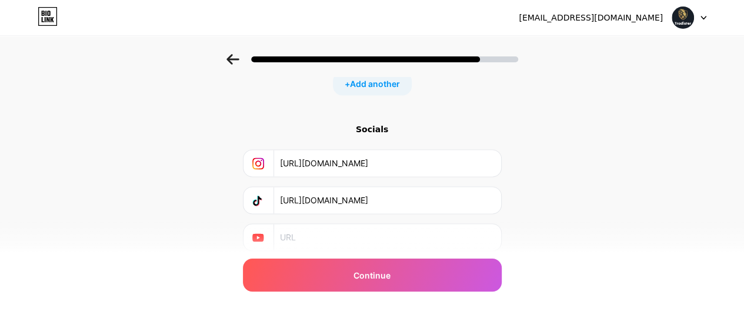
scroll to position [821, 0]
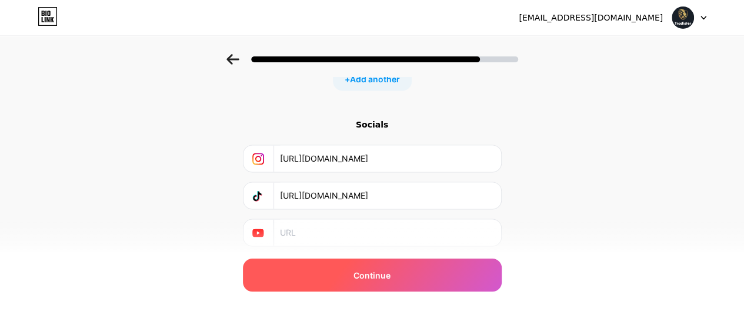
click at [380, 271] on span "Continue" at bounding box center [371, 275] width 37 height 12
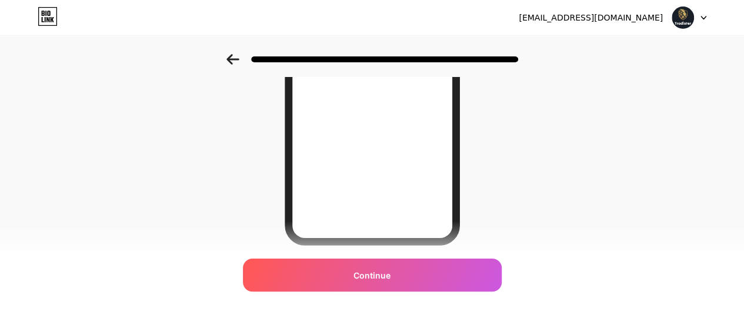
scroll to position [276, 0]
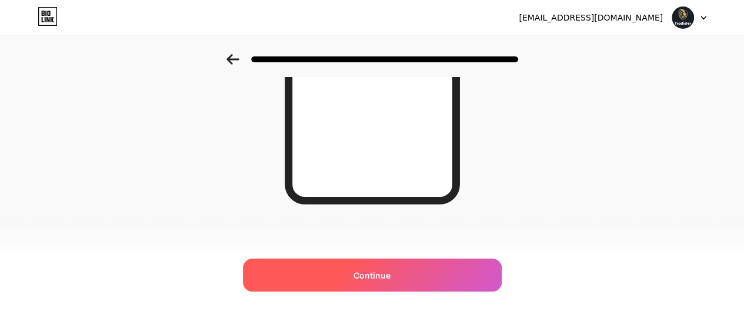
click at [383, 275] on span "Continue" at bounding box center [371, 275] width 37 height 12
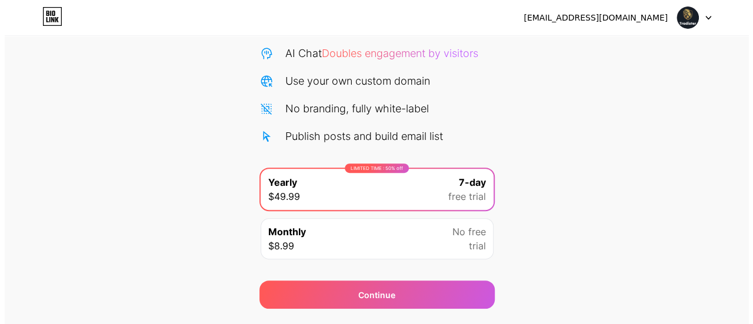
scroll to position [148, 0]
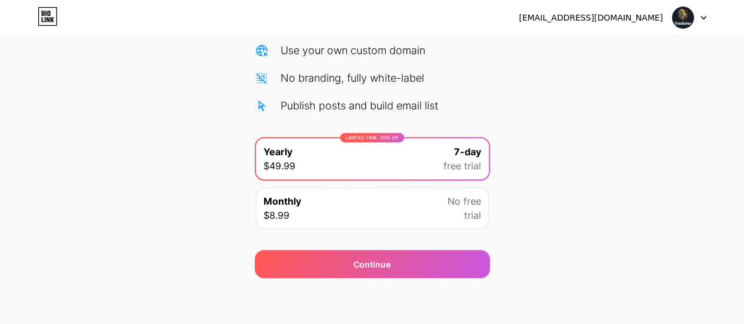
click at [396, 206] on div "Monthly $8.99 No free trial" at bounding box center [372, 208] width 233 height 41
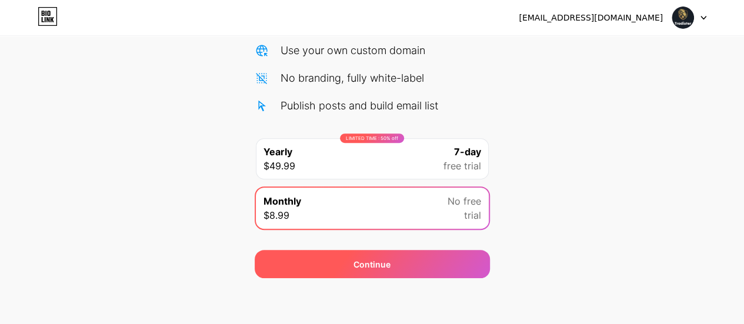
click at [376, 266] on span "Continue" at bounding box center [371, 264] width 37 height 12
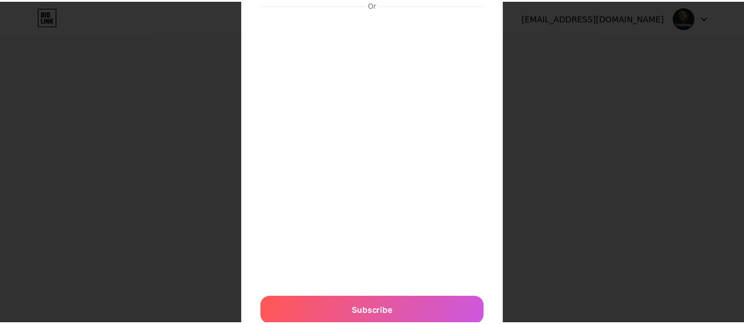
scroll to position [0, 0]
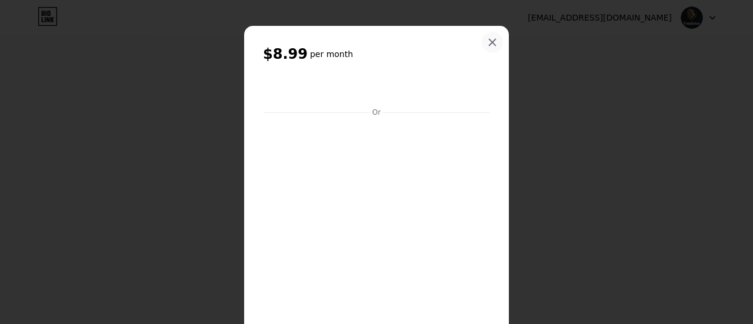
click at [487, 41] on icon at bounding box center [491, 42] width 9 height 9
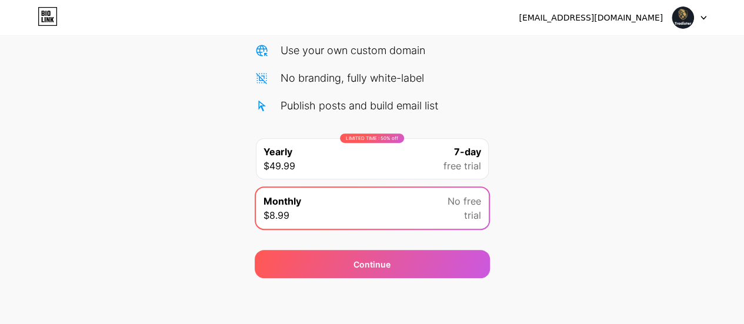
click at [705, 29] on div "[EMAIL_ADDRESS][DOMAIN_NAME] Logout" at bounding box center [372, 17] width 744 height 35
click at [693, 9] on span at bounding box center [682, 17] width 22 height 22
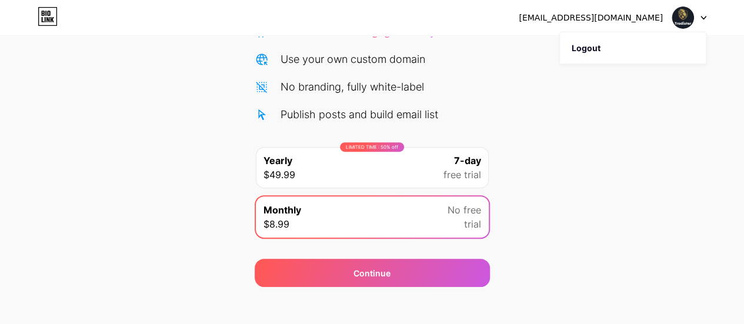
scroll to position [148, 0]
